Goal: Task Accomplishment & Management: Use online tool/utility

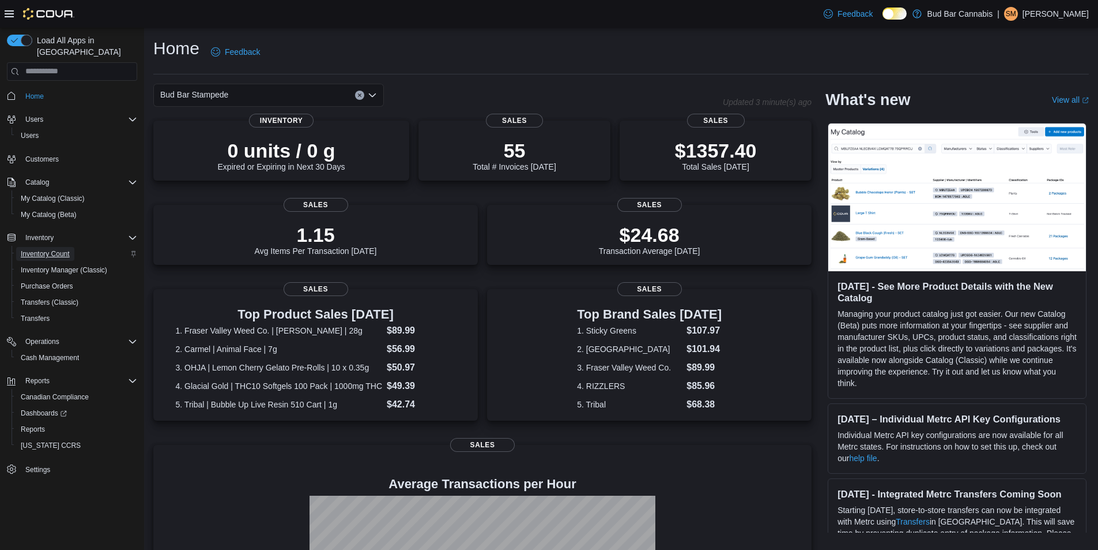
click at [63, 249] on span "Inventory Count" at bounding box center [45, 253] width 49 height 9
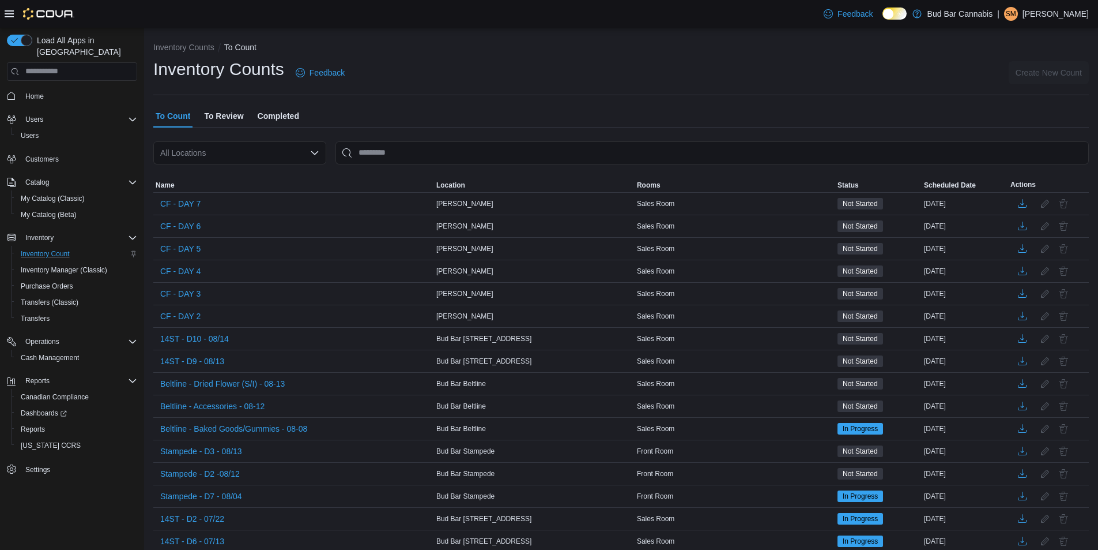
click at [238, 150] on div "All Locations" at bounding box center [239, 152] width 173 height 23
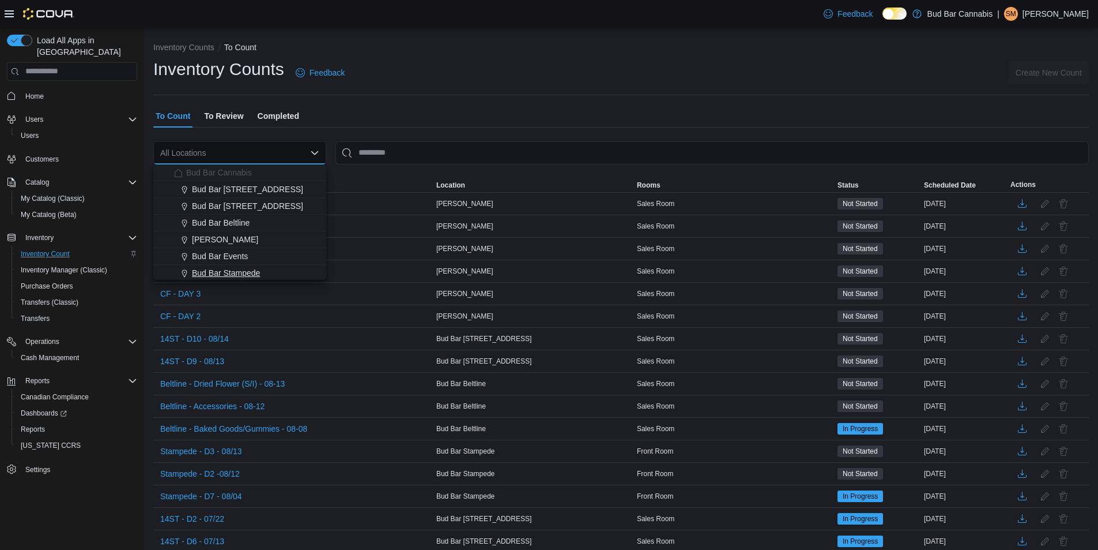
click at [255, 268] on span "Bud Bar Stampede" at bounding box center [226, 273] width 68 height 12
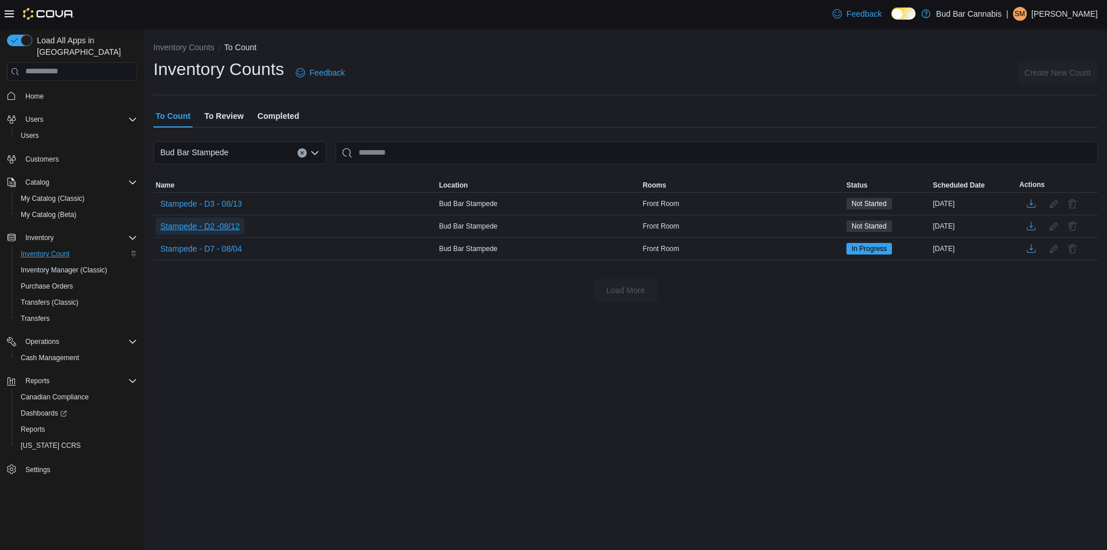
click at [232, 222] on span "Stampede - D2 -08/12" at bounding box center [200, 226] width 80 height 12
click at [222, 226] on span "Stampede - D2 -08/12" at bounding box center [200, 226] width 80 height 12
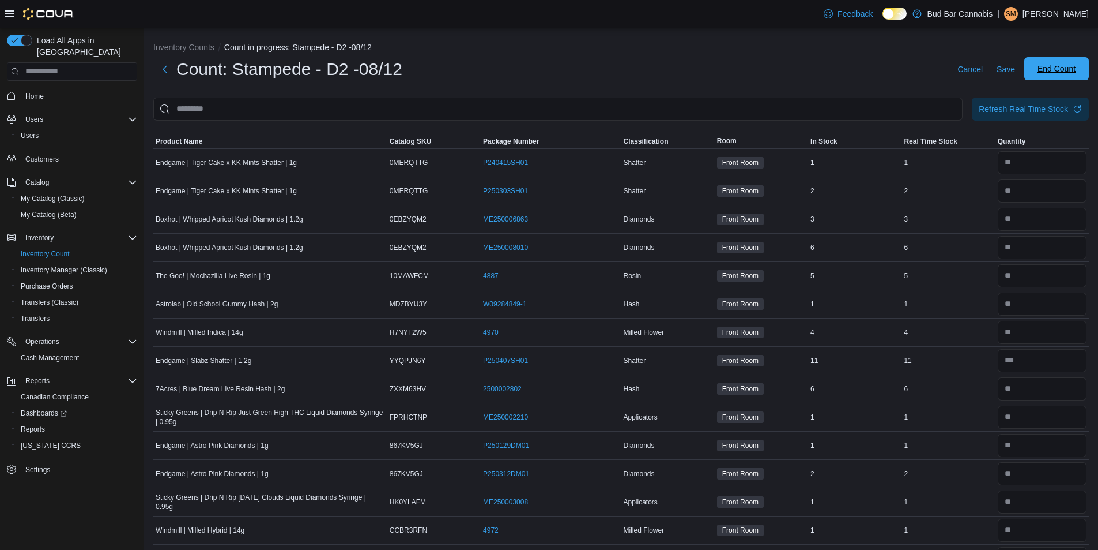
click at [1067, 68] on span "End Count" at bounding box center [1057, 69] width 38 height 12
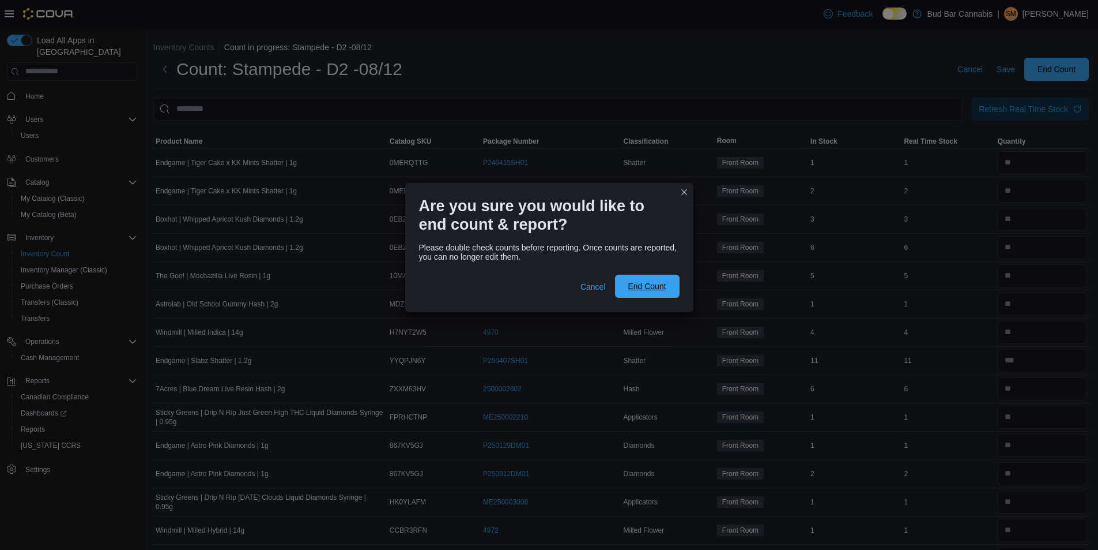
click at [637, 280] on span "End Count" at bounding box center [647, 285] width 51 height 23
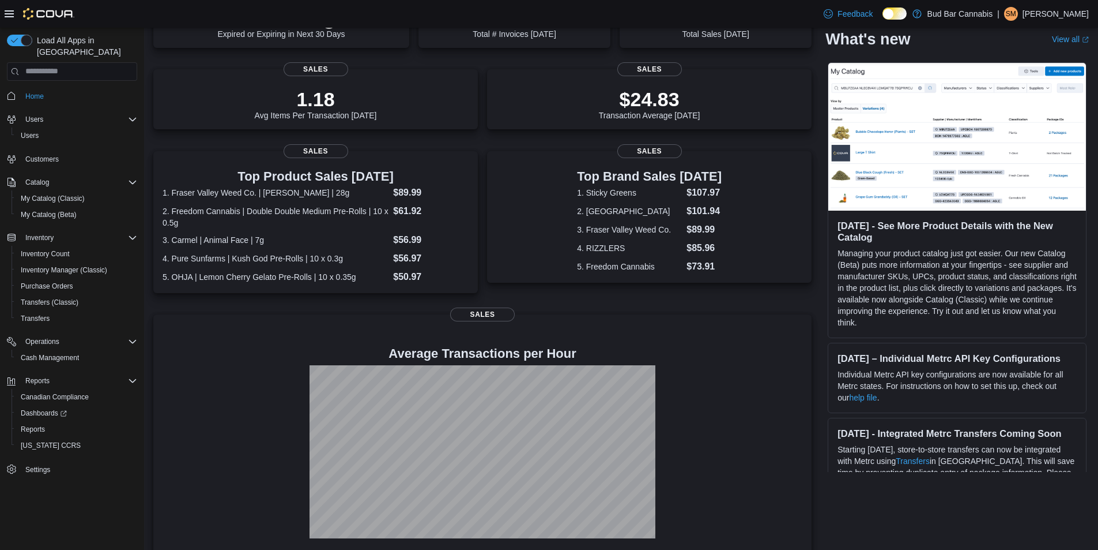
scroll to position [137, 0]
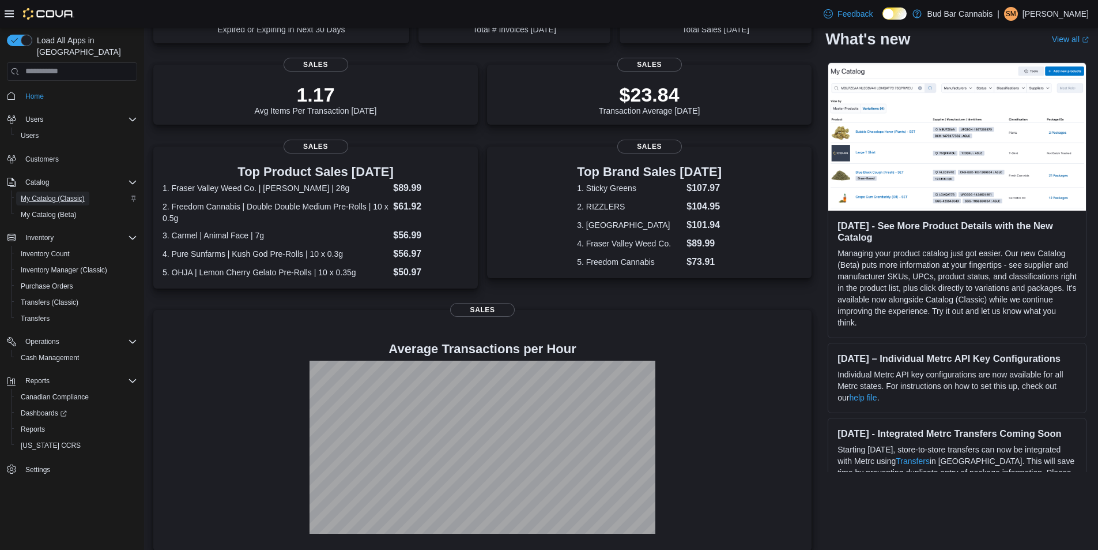
click at [47, 194] on span "My Catalog (Classic)" at bounding box center [53, 198] width 64 height 9
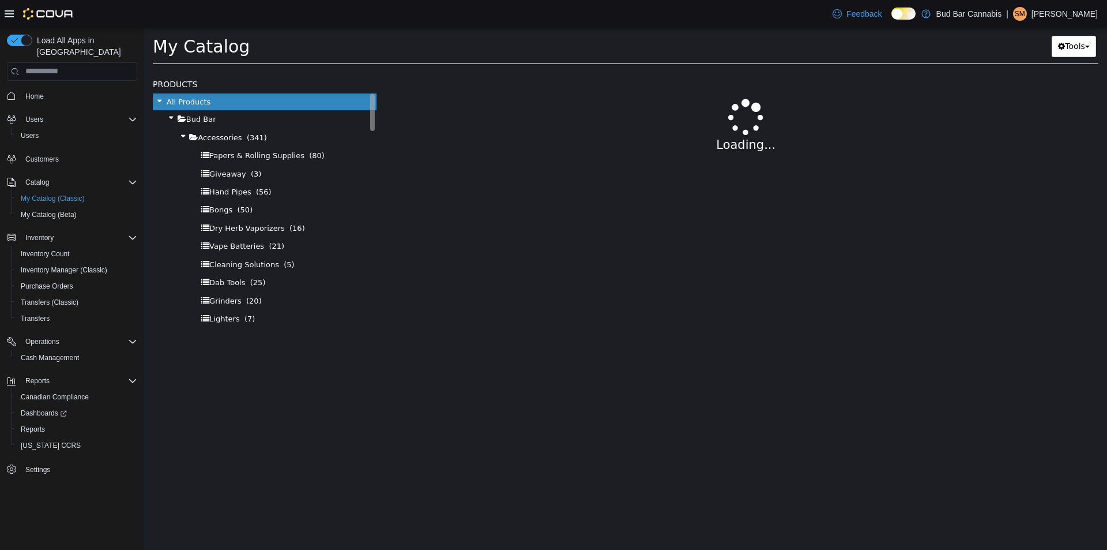
select select "**********"
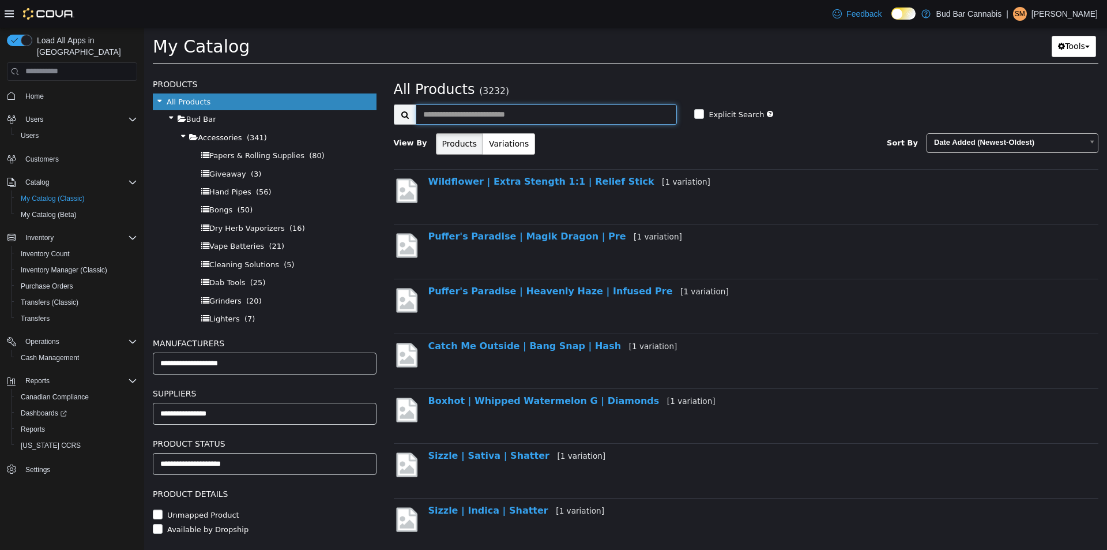
click at [569, 116] on input "text" at bounding box center [547, 114] width 262 height 20
type input "**********"
select select "**********"
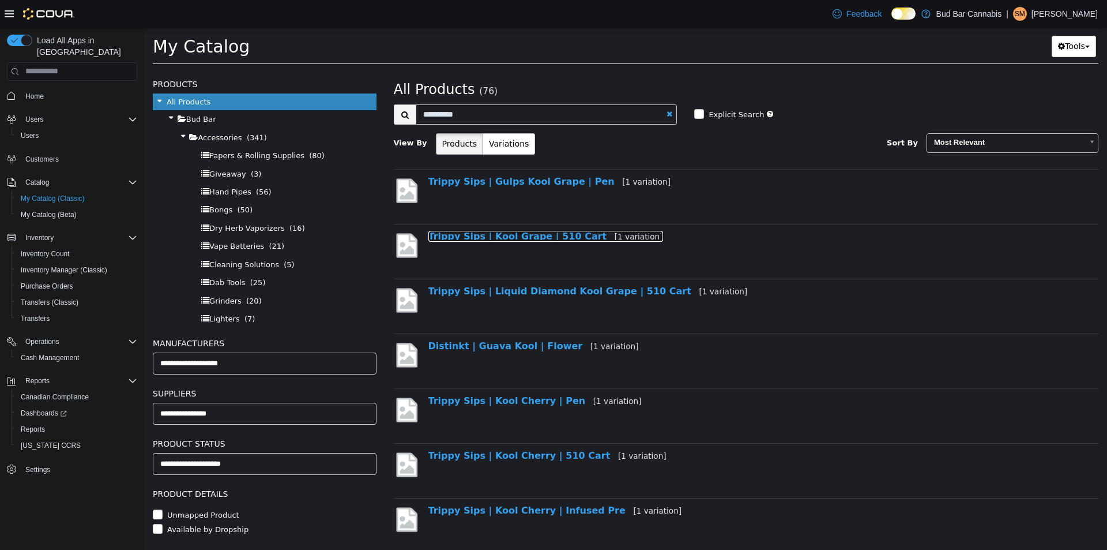
click at [533, 234] on link "Trippy Sips | Kool Grape | 510 Cart [1 variation]" at bounding box center [545, 235] width 235 height 11
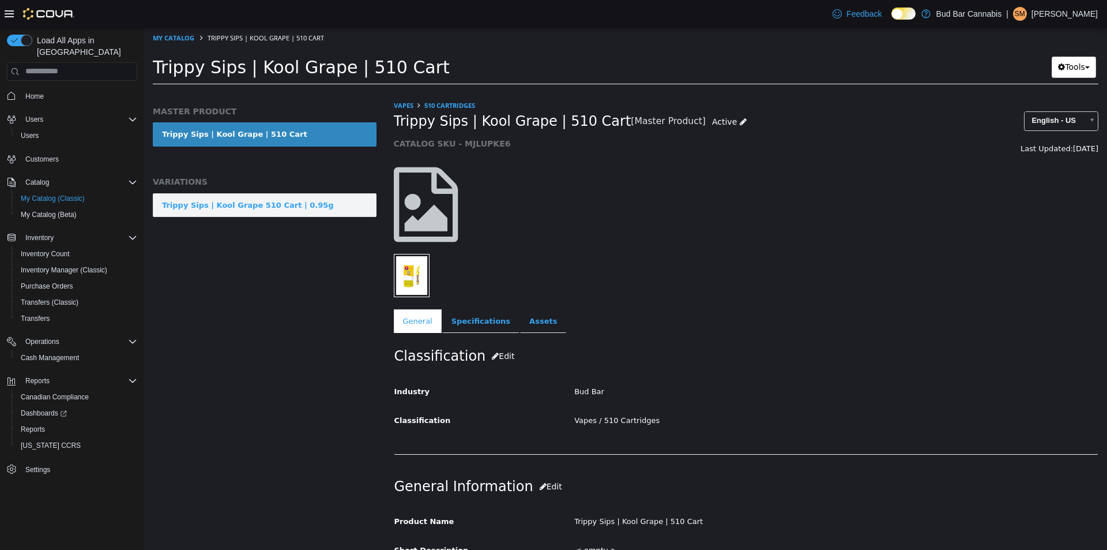
click at [262, 204] on div "Trippy Sips | Kool Grape 510 Cart | 0.95g" at bounding box center [248, 205] width 172 height 12
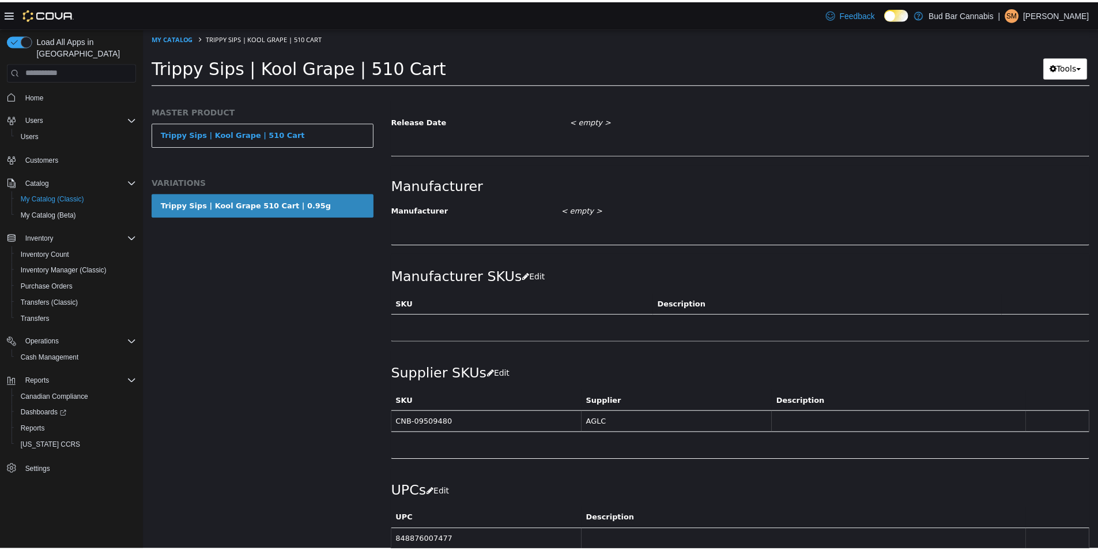
scroll to position [539, 0]
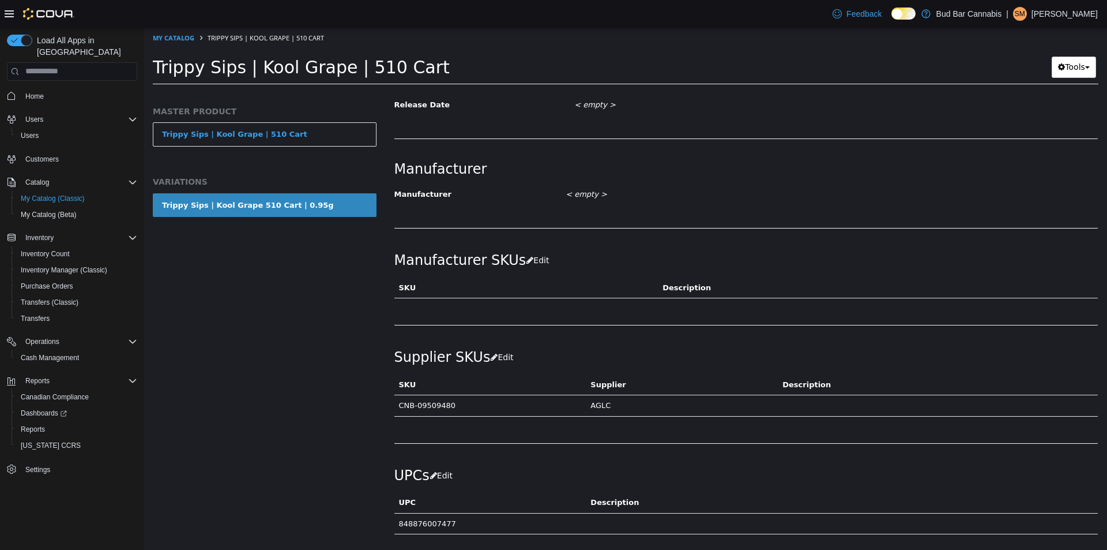
drag, startPoint x: 396, startPoint y: 404, endPoint x: 448, endPoint y: 407, distance: 52.0
click at [448, 407] on td "CNB-09509480" at bounding box center [490, 404] width 192 height 21
copy td "CNB-09509480"
click at [36, 92] on span "Home" at bounding box center [34, 96] width 18 height 9
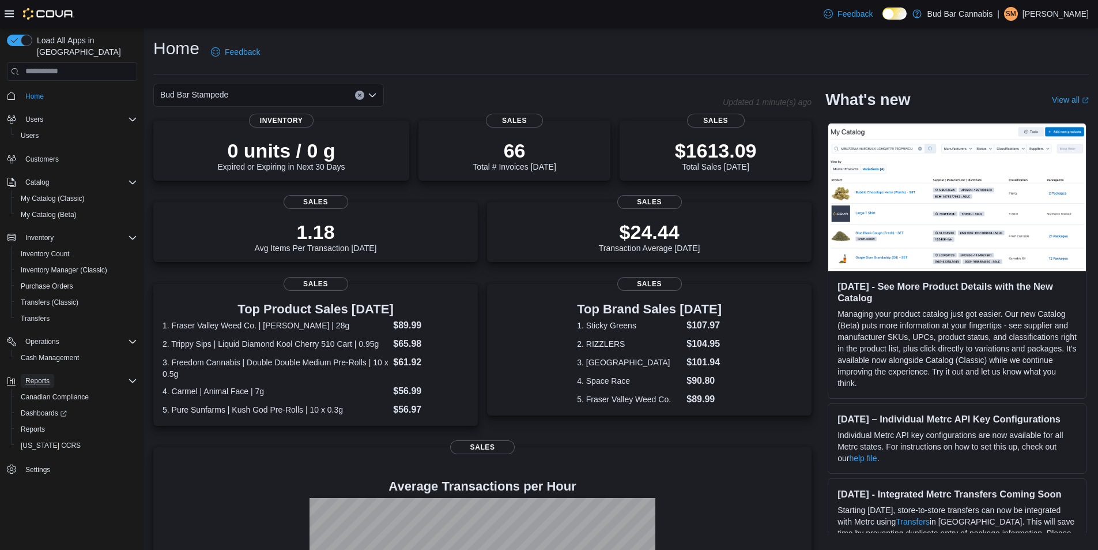
click at [36, 376] on span "Reports" at bounding box center [37, 380] width 24 height 9
click at [37, 374] on span "Reports" at bounding box center [37, 381] width 24 height 14
click at [41, 424] on span "Reports" at bounding box center [33, 428] width 24 height 9
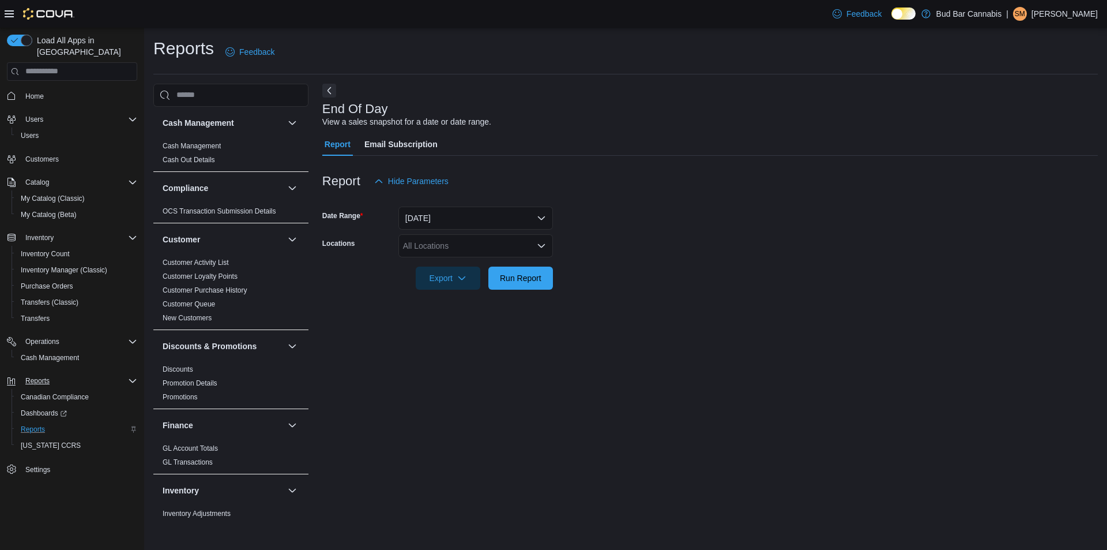
click at [453, 241] on div "All Locations" at bounding box center [475, 245] width 155 height 23
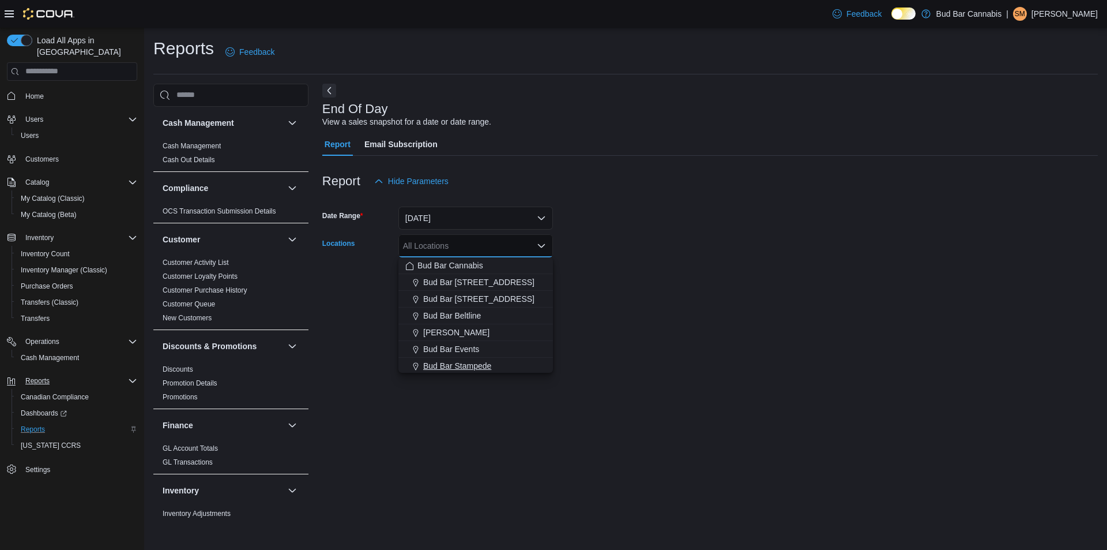
click at [460, 363] on span "Bud Bar Stampede" at bounding box center [457, 366] width 68 height 12
click at [608, 259] on div at bounding box center [710, 261] width 776 height 9
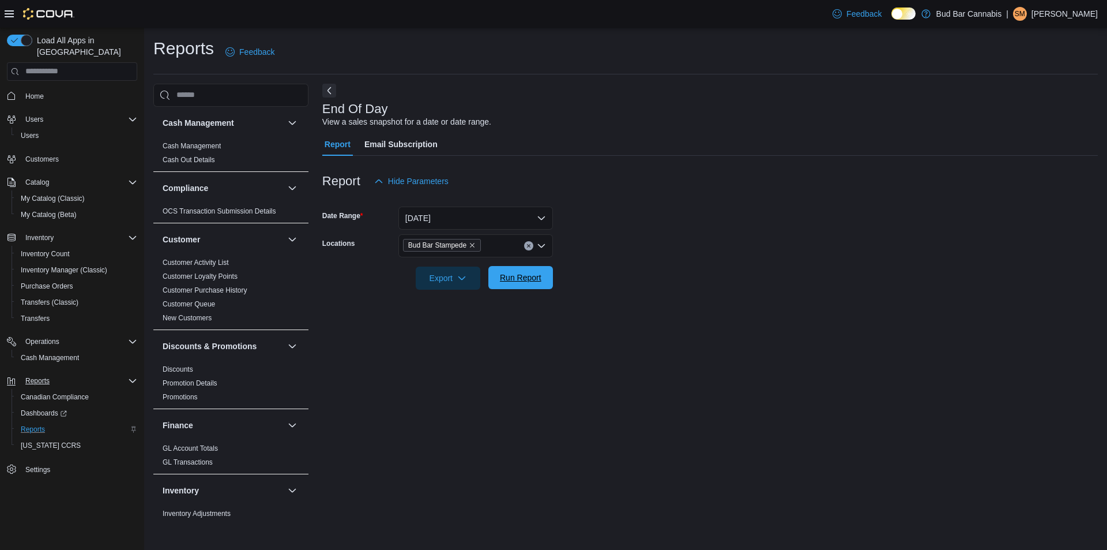
click at [513, 287] on span "Run Report" at bounding box center [520, 277] width 51 height 23
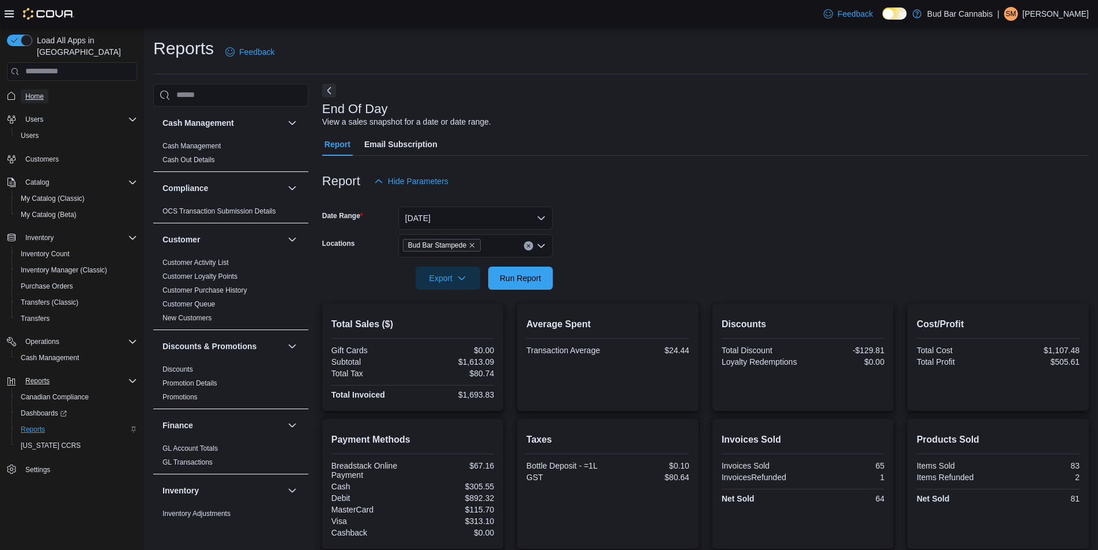
click at [35, 89] on span "Home" at bounding box center [34, 96] width 18 height 14
